Goal: Information Seeking & Learning: Learn about a topic

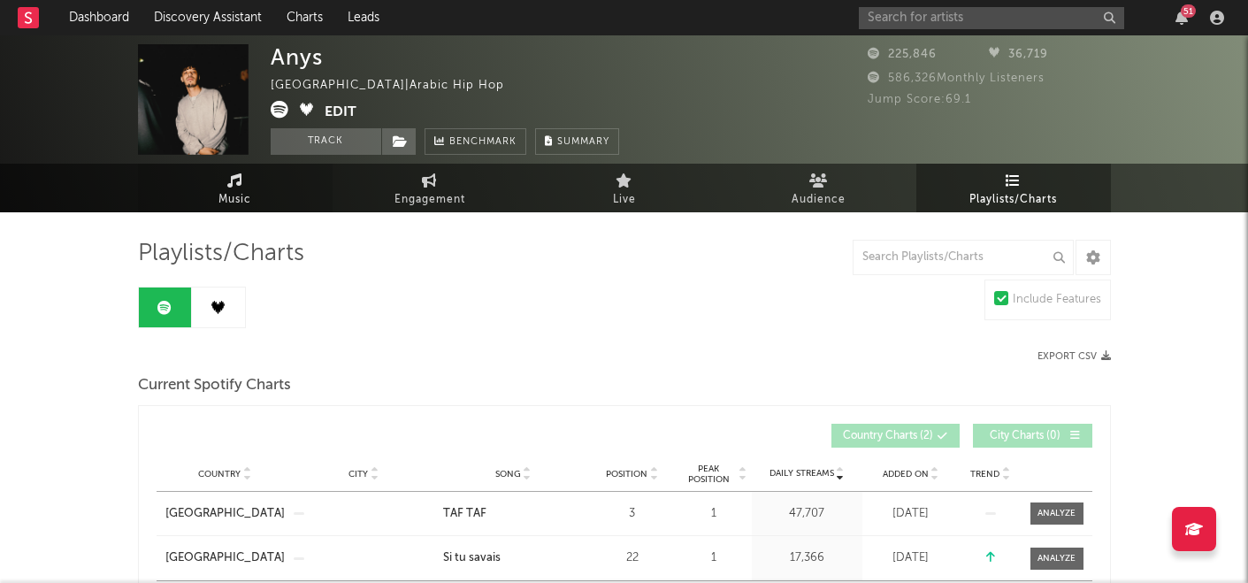
click at [247, 179] on link "Music" at bounding box center [235, 188] width 195 height 49
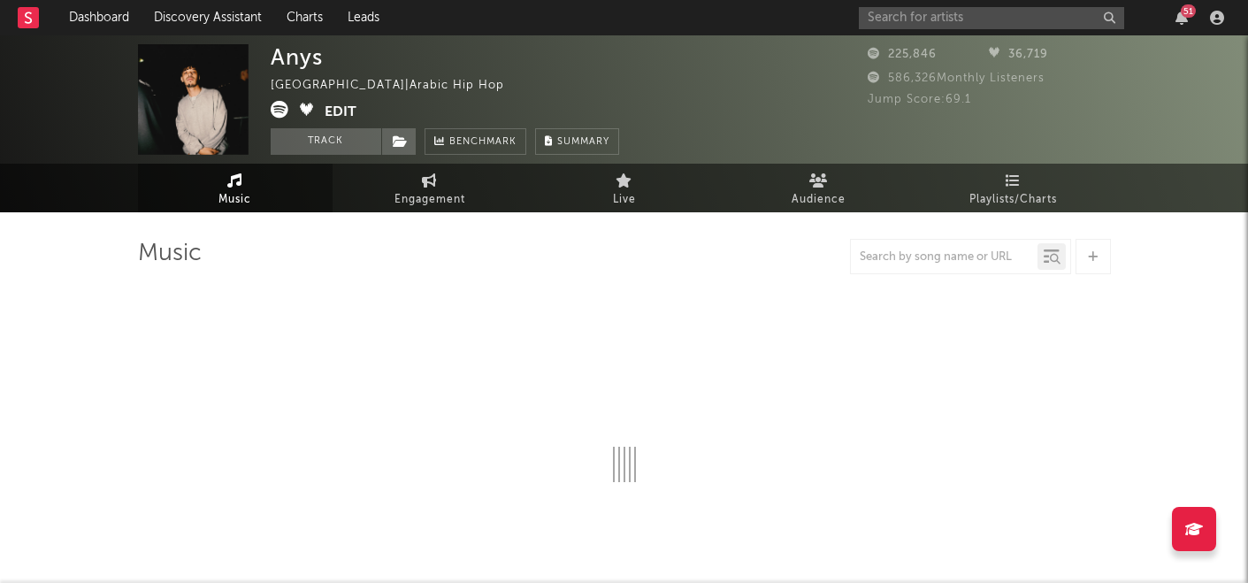
select select "6m"
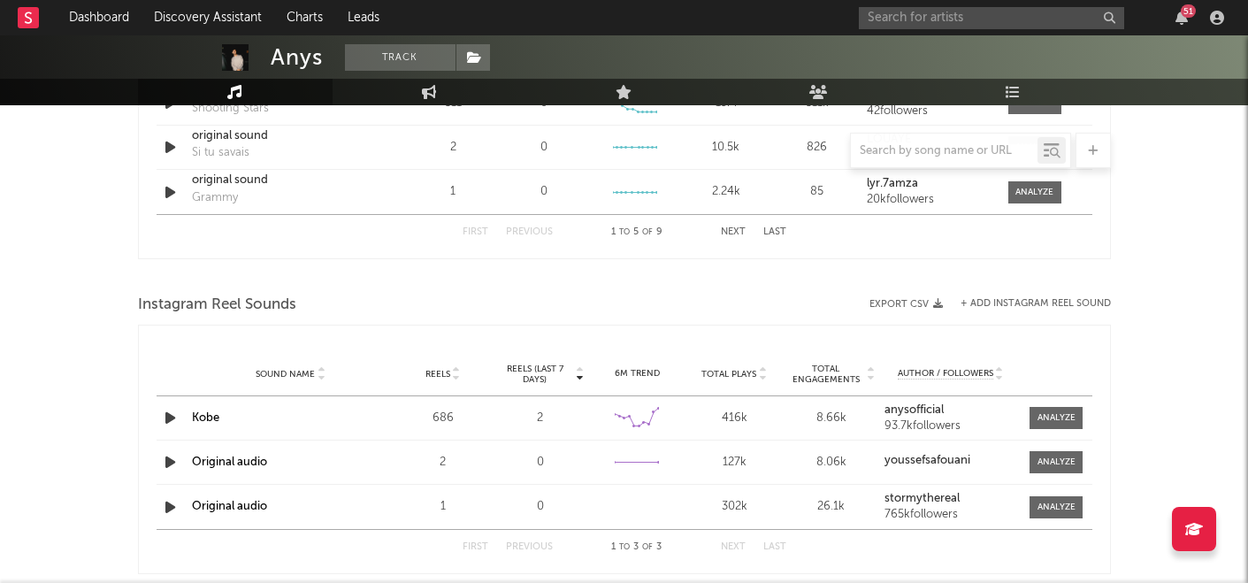
scroll to position [1824, 0]
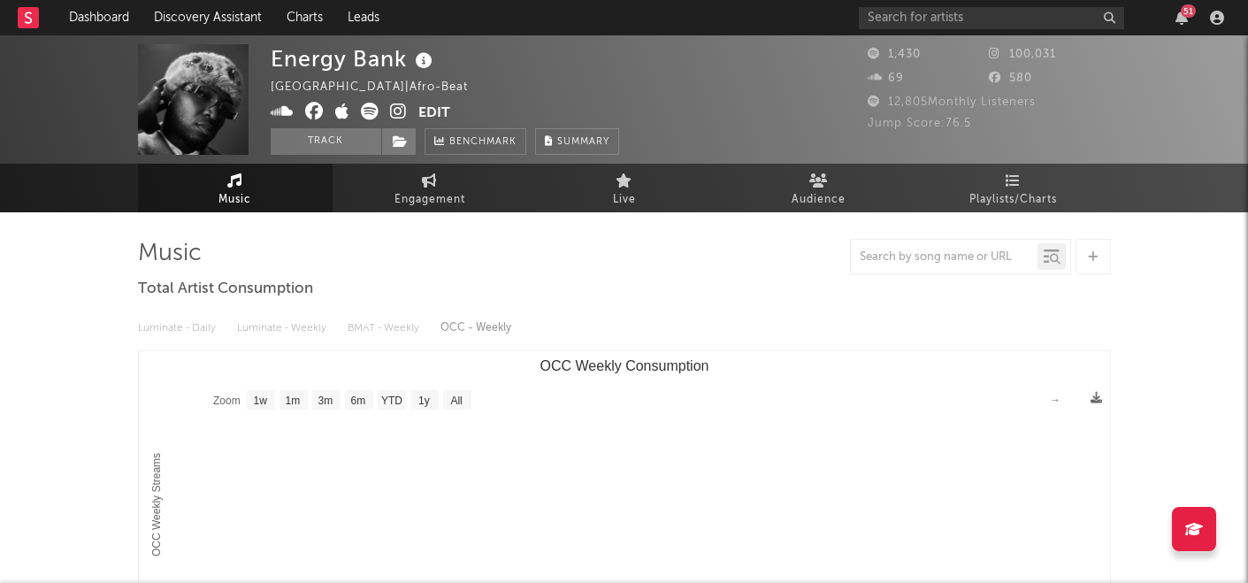
select select "1w"
